Goal: Transaction & Acquisition: Download file/media

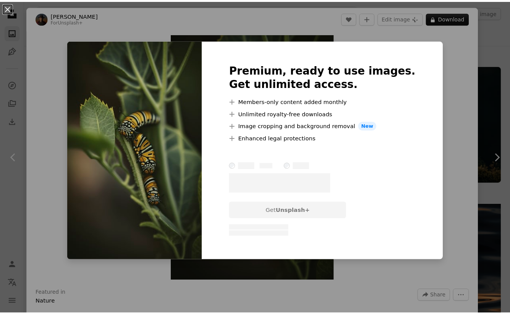
scroll to position [2798, 0]
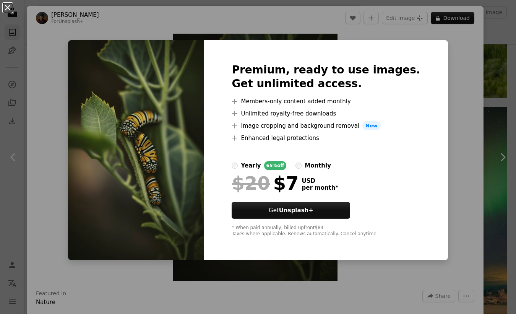
click at [6, 6] on button "An X shape" at bounding box center [7, 7] width 9 height 9
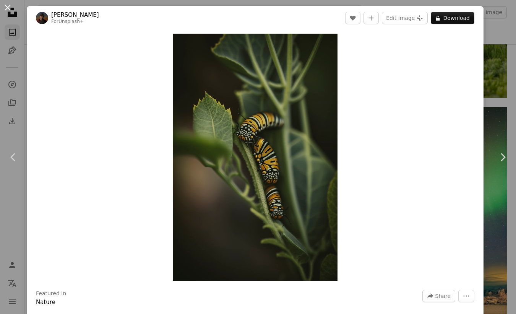
click at [6, 6] on button "An X shape" at bounding box center [7, 7] width 9 height 9
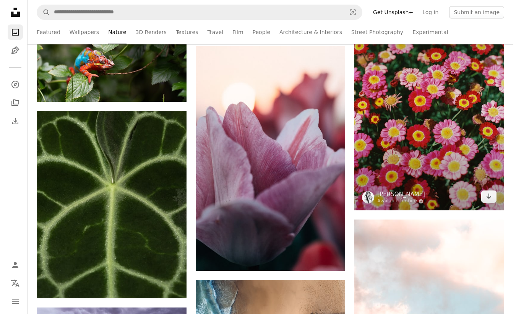
scroll to position [3351, 0]
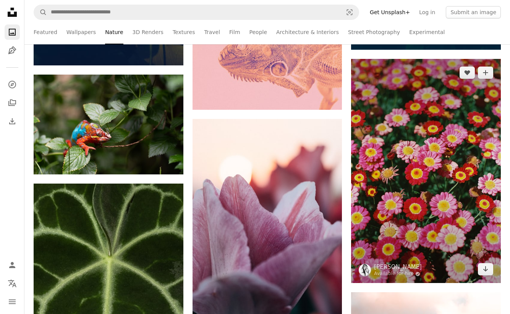
click at [449, 118] on img at bounding box center [426, 171] width 150 height 224
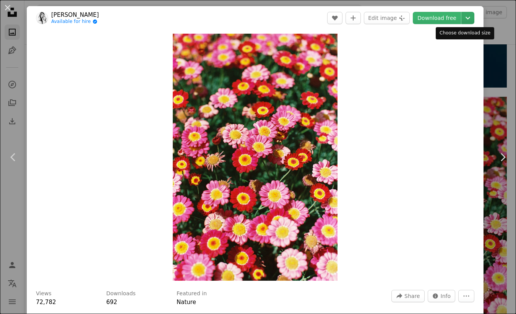
click at [466, 18] on icon "Chevron down" at bounding box center [468, 17] width 12 height 9
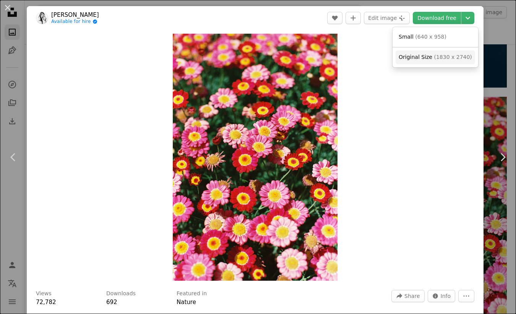
click at [454, 60] on span "( 1830 x 2740 )" at bounding box center [453, 57] width 38 height 6
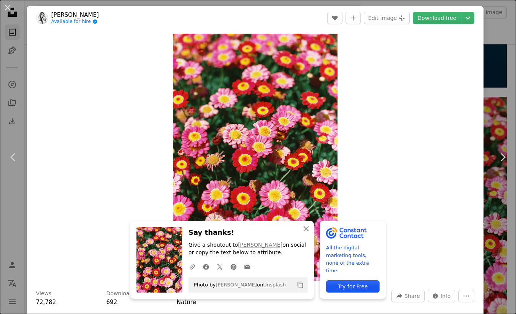
drag, startPoint x: 8, startPoint y: 6, endPoint x: 49, endPoint y: 28, distance: 46.3
click at [8, 6] on button "An X shape" at bounding box center [7, 7] width 9 height 9
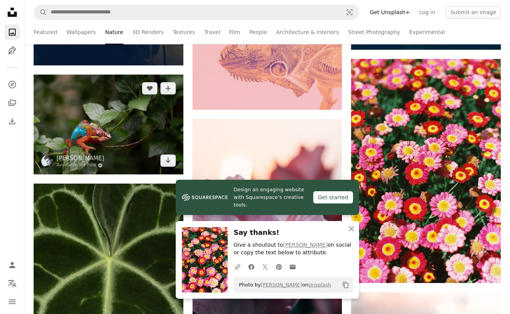
click at [119, 130] on img at bounding box center [109, 125] width 150 height 100
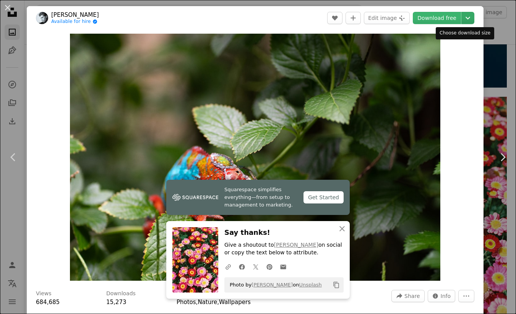
click at [465, 20] on icon "Chevron down" at bounding box center [468, 17] width 12 height 9
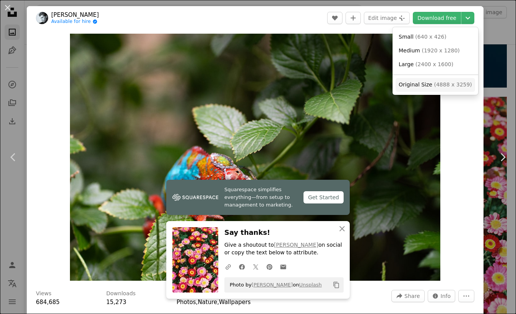
click at [440, 84] on span "( 4888 x 3259 )" at bounding box center [453, 84] width 38 height 6
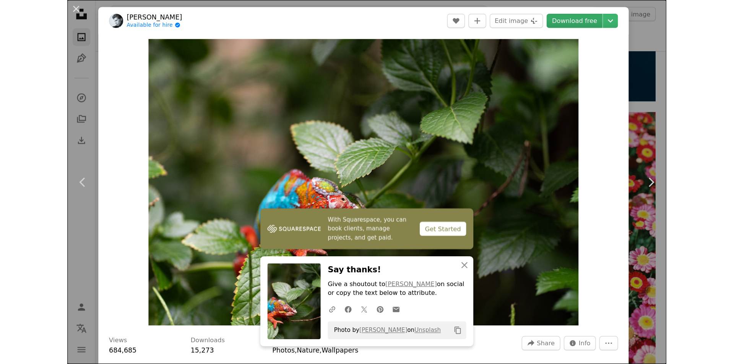
scroll to position [3503, 0]
